Goal: Book appointment/travel/reservation

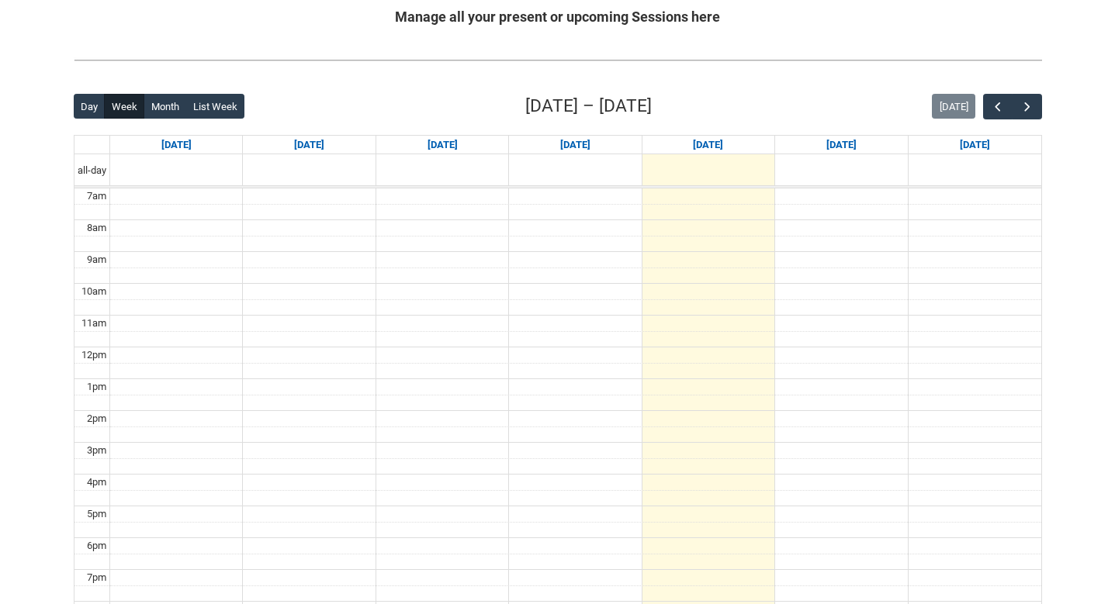
scroll to position [323, 0]
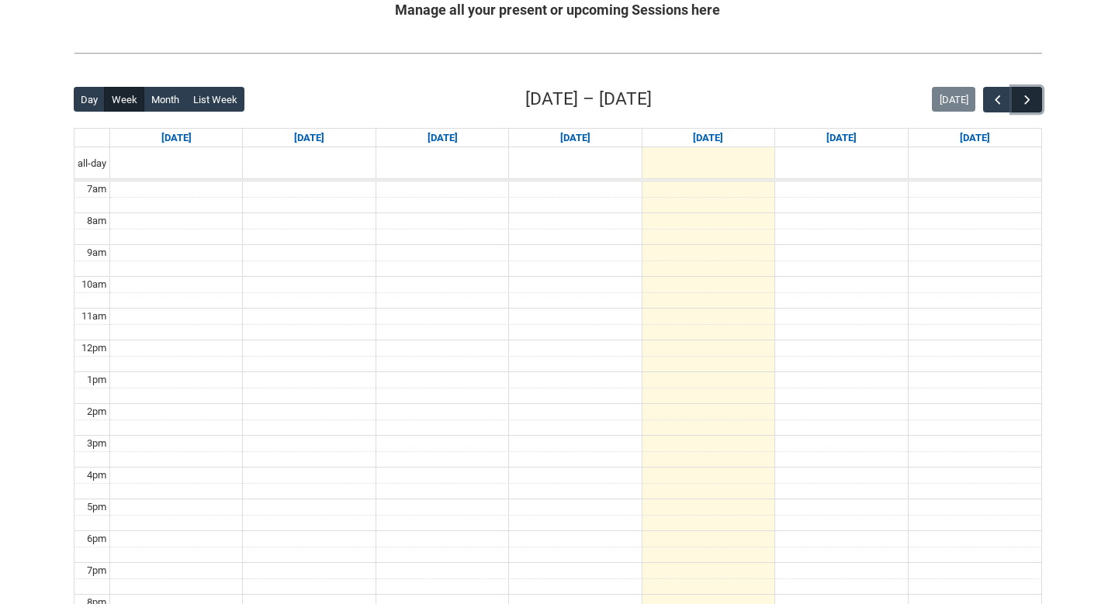
click at [1025, 103] on span "button" at bounding box center [1027, 100] width 16 height 16
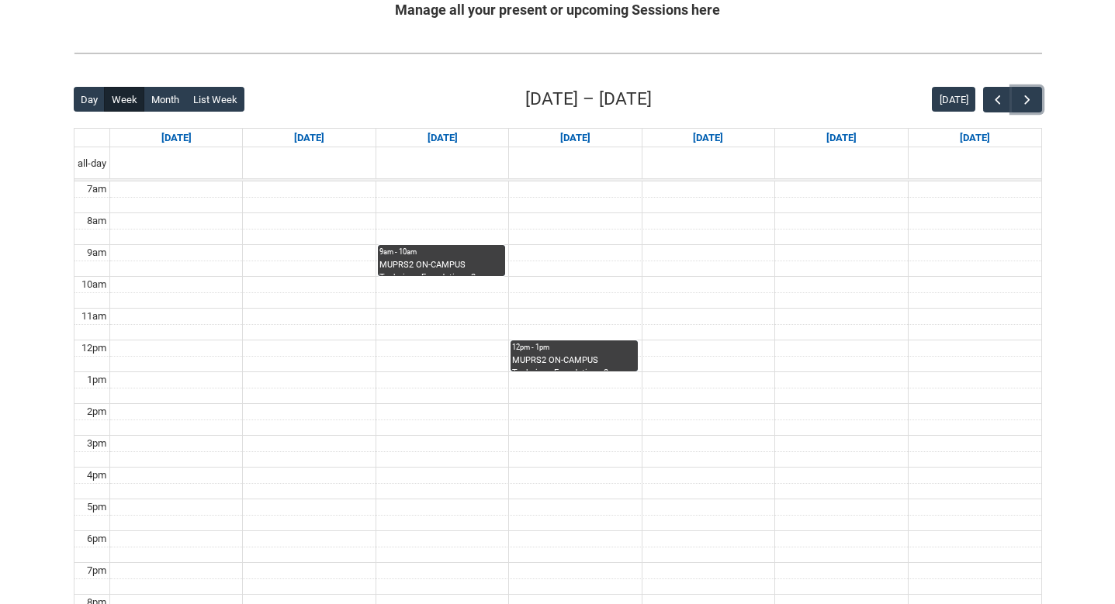
click at [474, 257] on div "9am - 10am" at bounding box center [441, 252] width 124 height 11
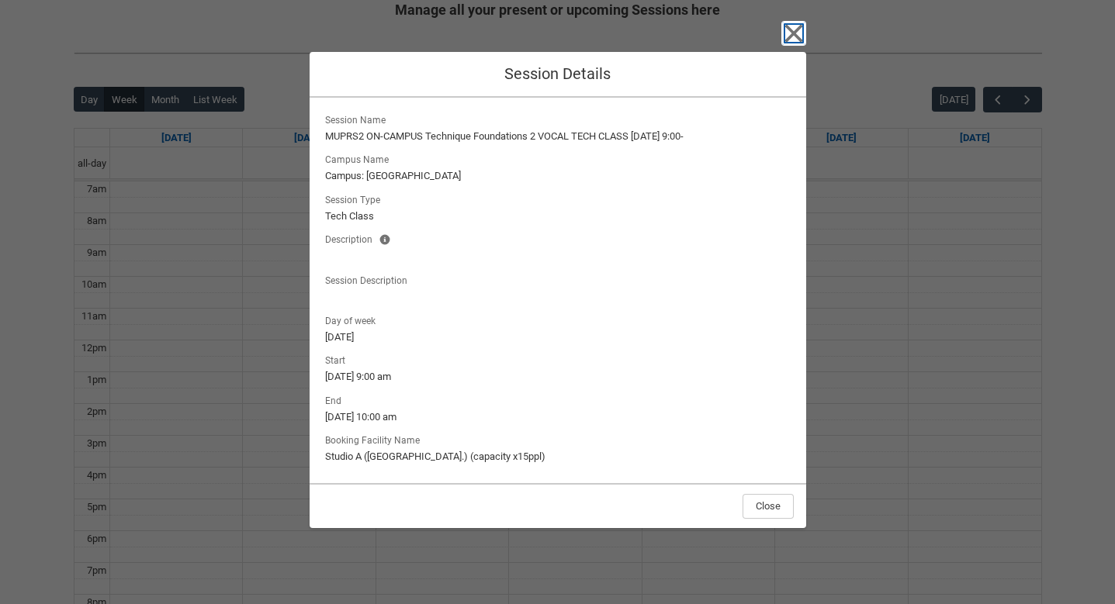
click at [789, 36] on icon "button" at bounding box center [793, 33] width 18 height 18
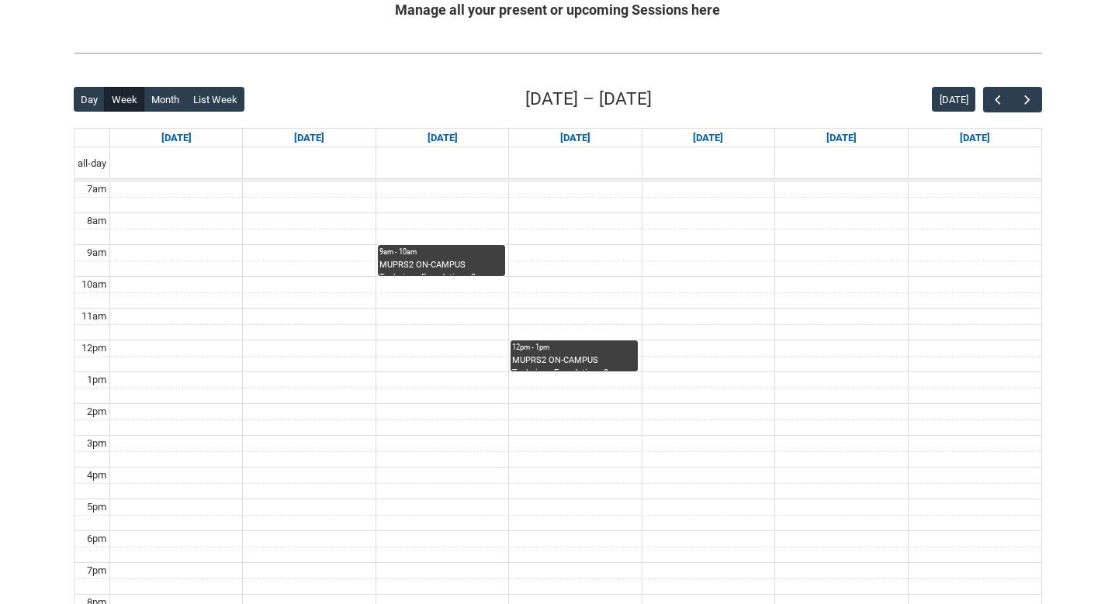
click at [558, 352] on div "12pm - 1pm" at bounding box center [574, 347] width 124 height 11
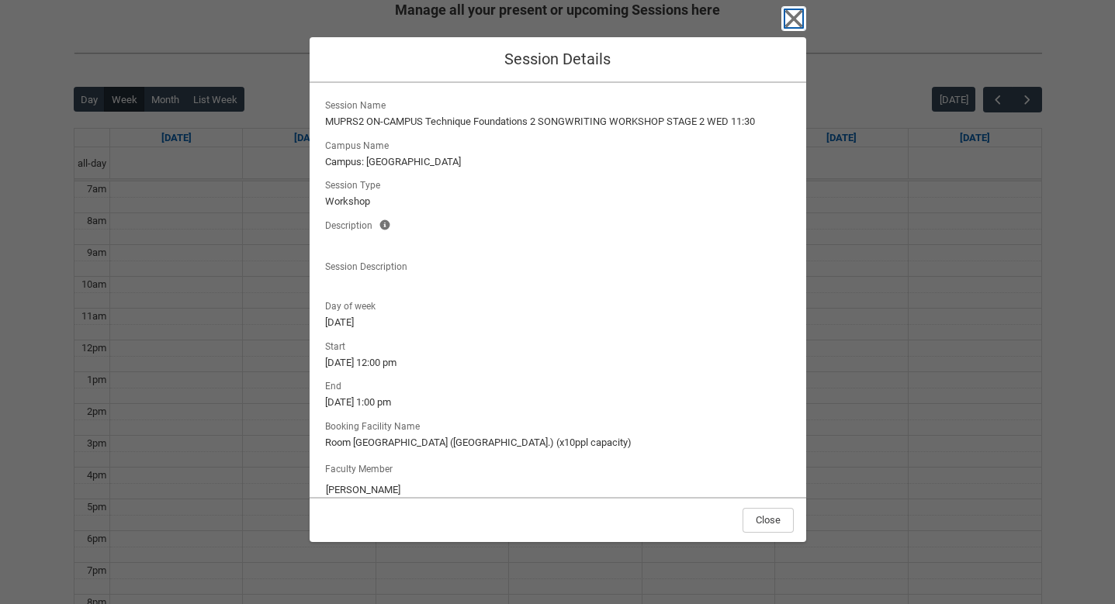
click at [789, 25] on icon "button" at bounding box center [793, 18] width 25 height 25
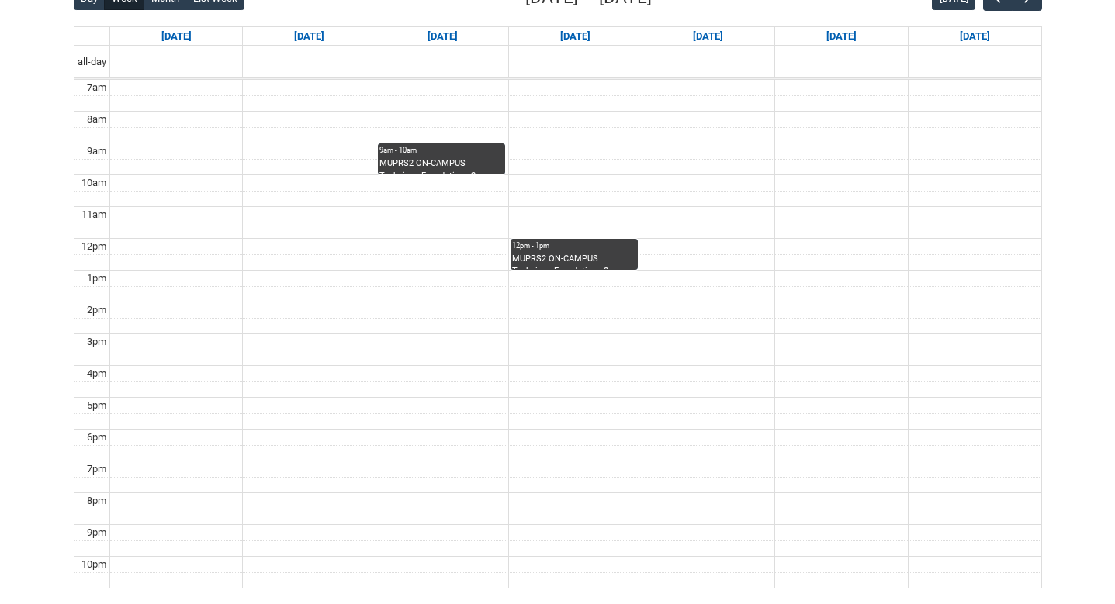
scroll to position [427, 0]
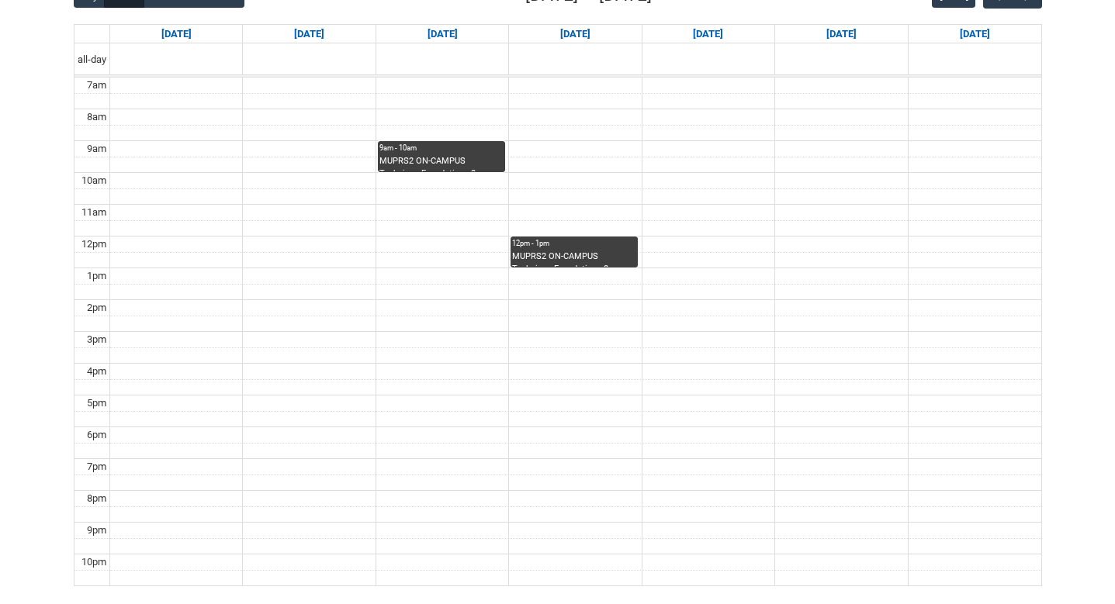
drag, startPoint x: 444, startPoint y: 188, endPoint x: 440, endPoint y: 268, distance: 80.0
click at [440, 268] on tbody "7am 8am 9am 10am 11am 12pm 1pm 2pm 3pm 4pm 5pm 6pm 7pm 8pm 9pm 10pm" at bounding box center [557, 332] width 966 height 508
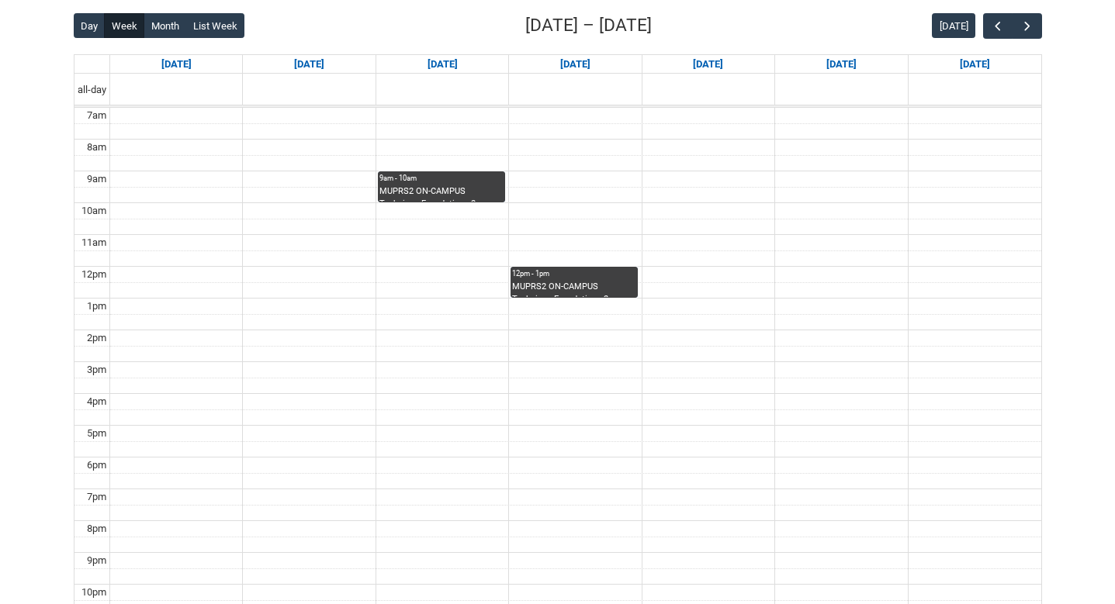
scroll to position [411, 0]
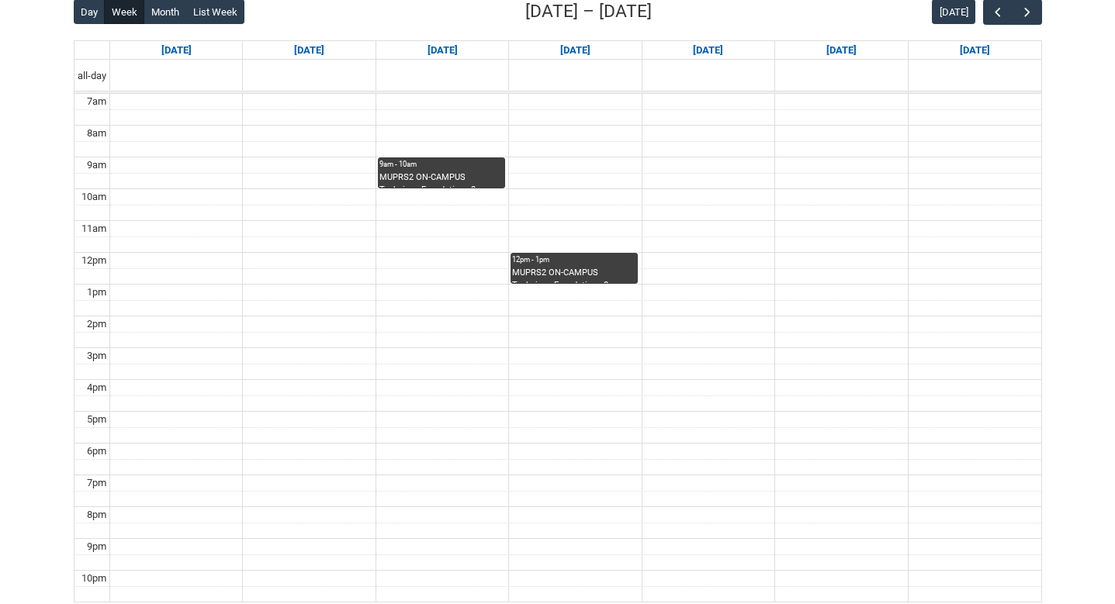
click at [614, 263] on div "12pm - 1pm" at bounding box center [574, 259] width 124 height 11
click at [0, 0] on lightning-spinner at bounding box center [0, 0] width 0 height 0
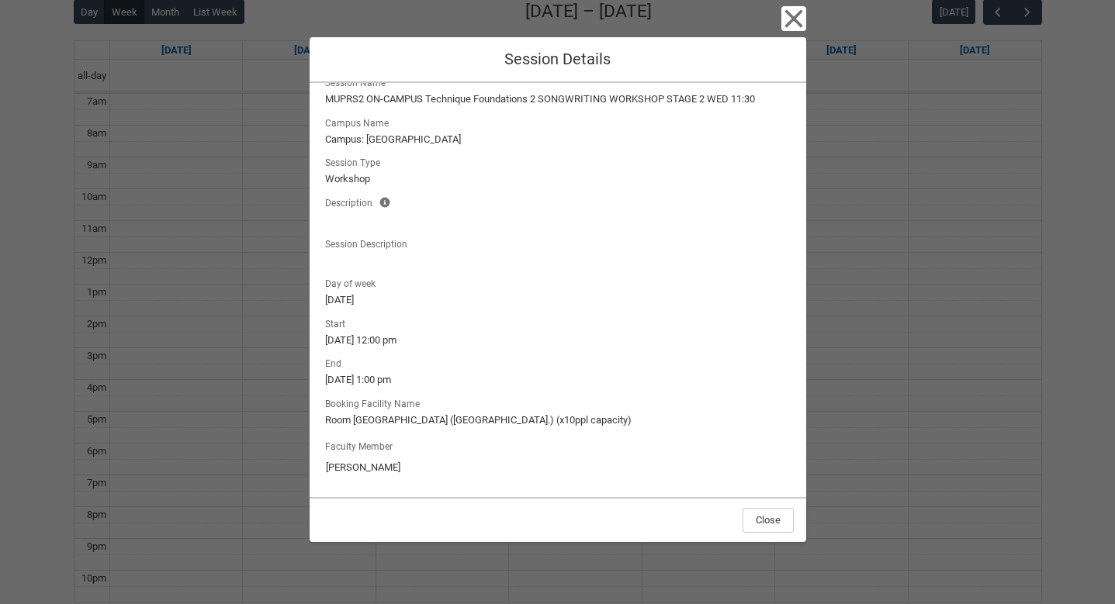
scroll to position [0, 0]
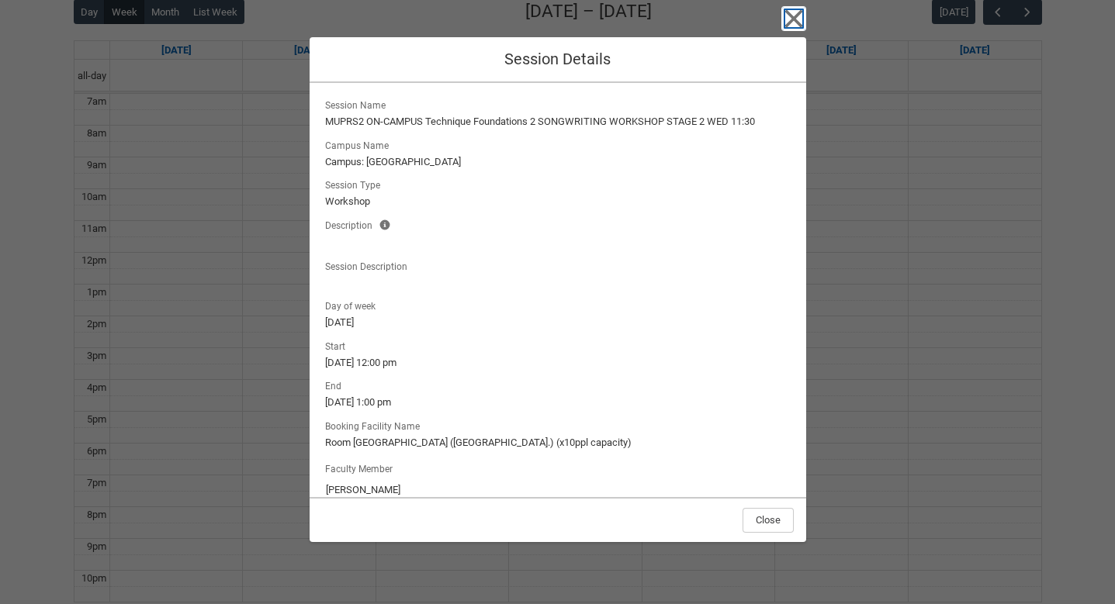
click at [797, 19] on icon "button" at bounding box center [793, 18] width 25 height 25
